Goal: Find specific fact: Find specific page/section

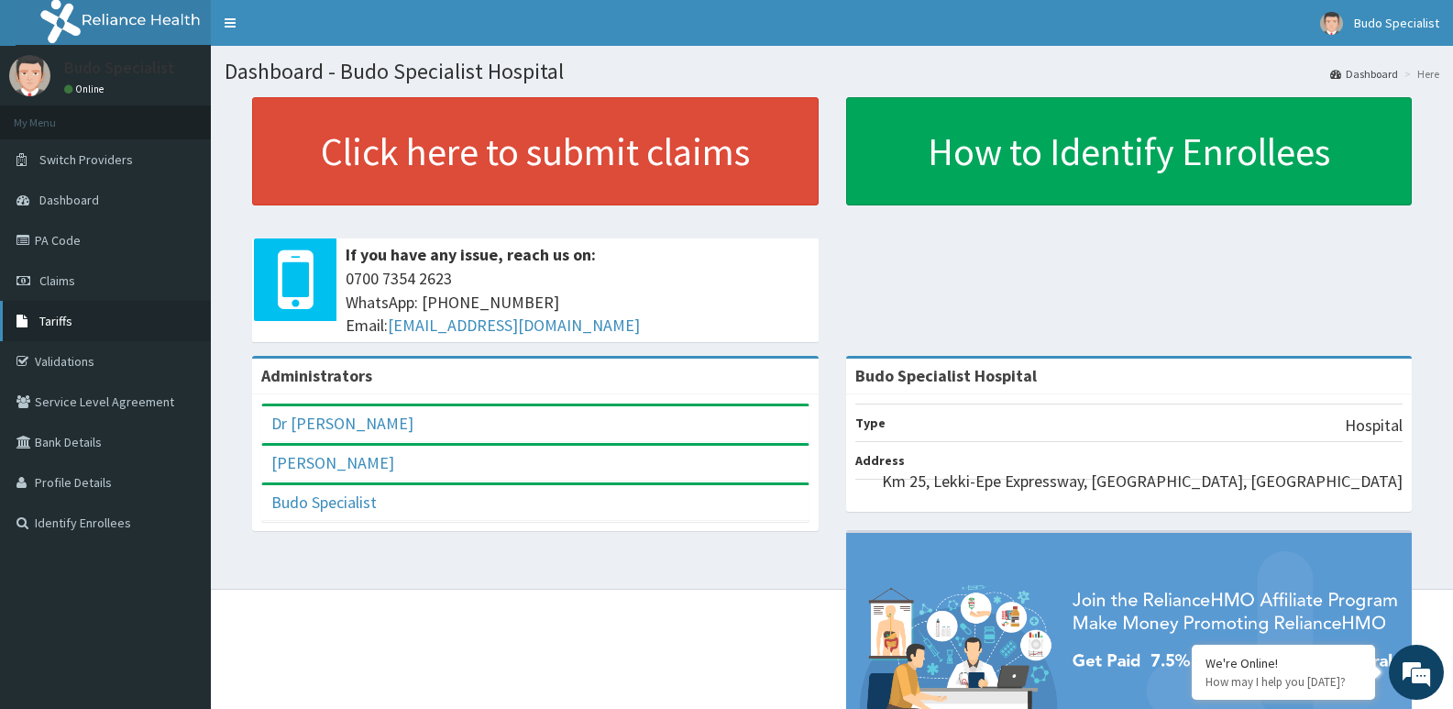
click at [65, 321] on span "Tariffs" at bounding box center [55, 321] width 33 height 17
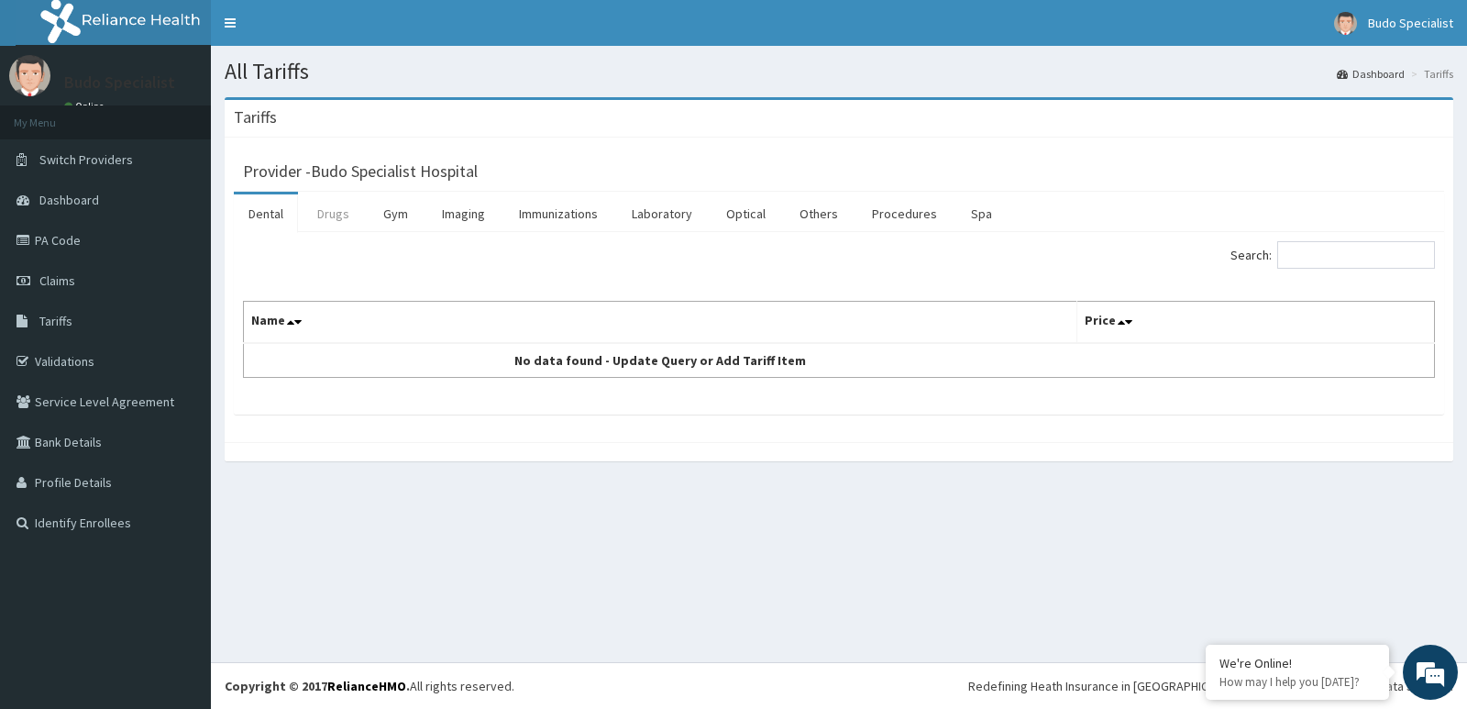
click at [329, 222] on link "Drugs" at bounding box center [333, 213] width 61 height 39
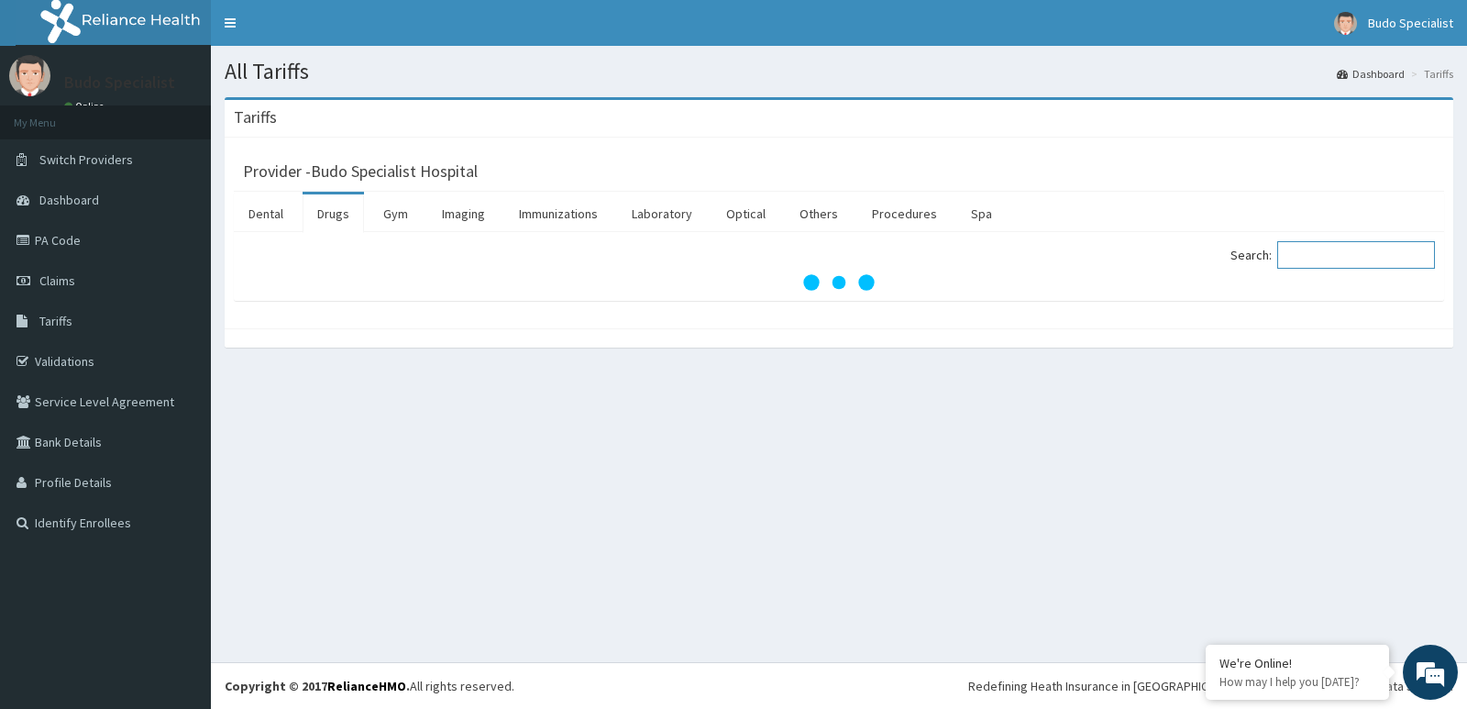
click at [1357, 255] on input "Search:" at bounding box center [1356, 255] width 158 height 28
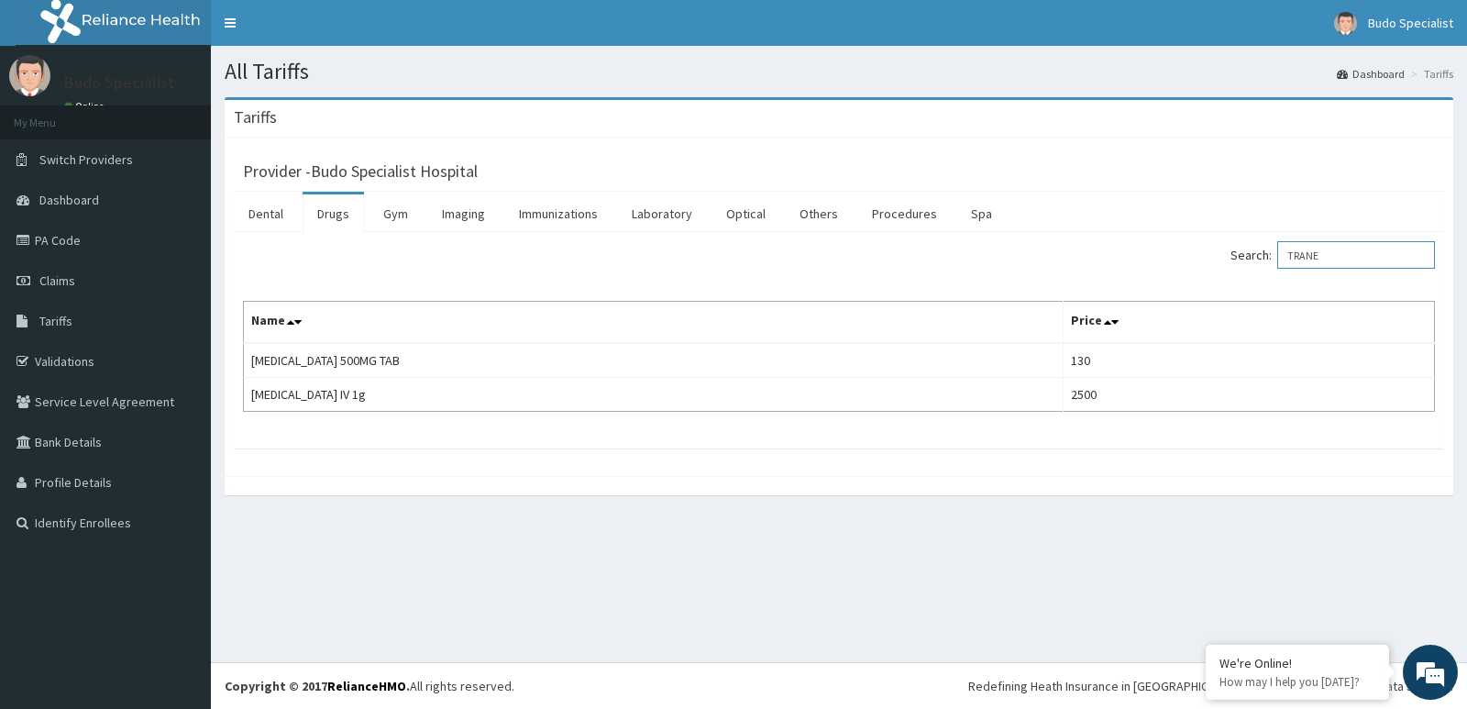
type input "TRANE"
click at [81, 198] on span "Dashboard" at bounding box center [69, 200] width 60 height 17
click at [73, 195] on span "Dashboard" at bounding box center [69, 200] width 60 height 17
click at [92, 204] on span "Dashboard" at bounding box center [69, 200] width 60 height 17
click at [54, 235] on link "PA Code" at bounding box center [105, 240] width 211 height 40
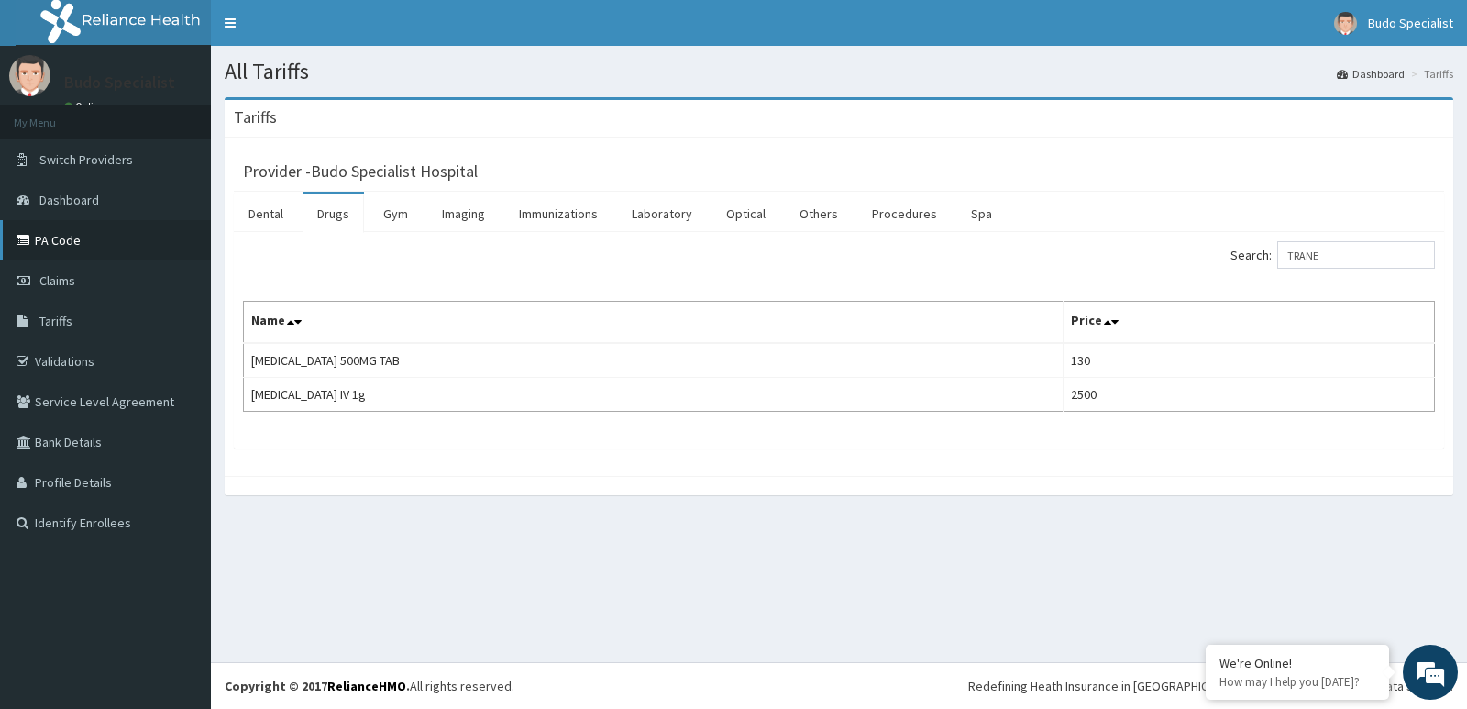
click at [67, 237] on link "PA Code" at bounding box center [105, 240] width 211 height 40
click at [71, 246] on link "PA Code" at bounding box center [105, 240] width 211 height 40
click at [44, 236] on link "PA Code" at bounding box center [105, 240] width 211 height 40
